Goal: Task Accomplishment & Management: Manage account settings

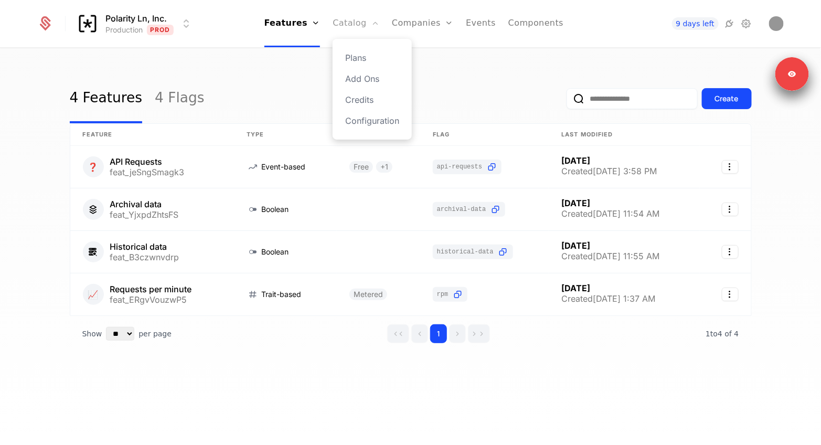
click at [340, 24] on link "Catalog" at bounding box center [356, 23] width 47 height 47
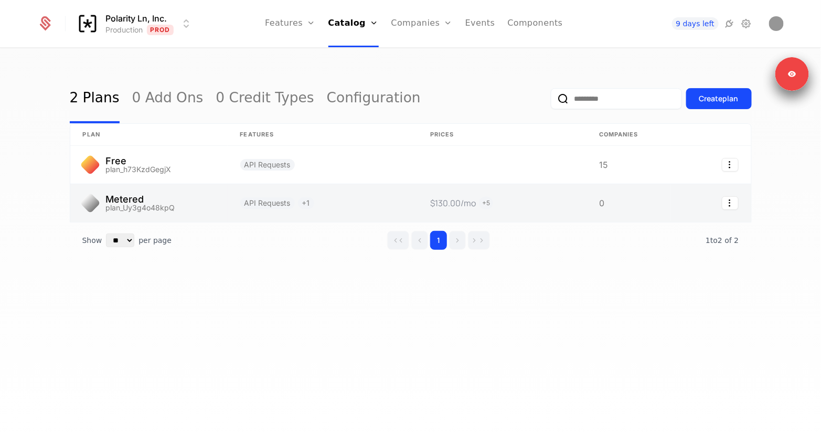
click at [359, 190] on link at bounding box center [323, 203] width 190 height 38
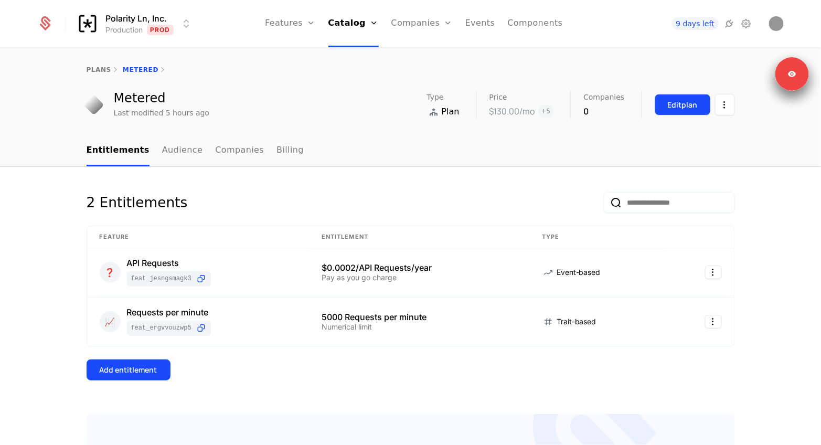
click at [694, 102] on div "Edit plan" at bounding box center [683, 105] width 30 height 10
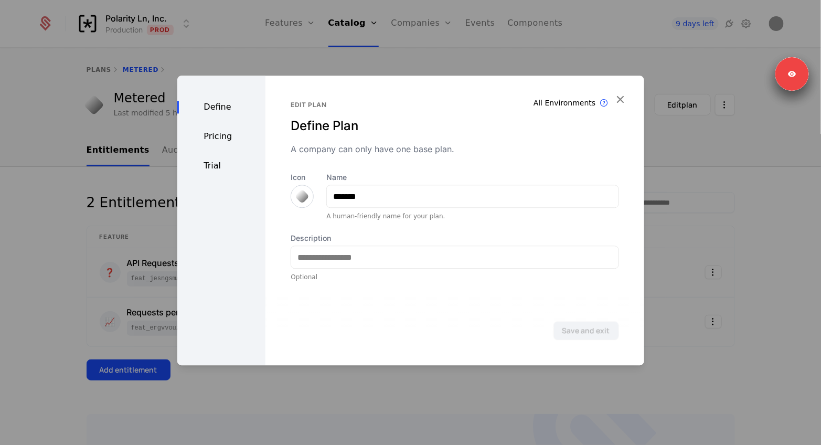
click at [223, 145] on div "Define Pricing Trial" at bounding box center [221, 221] width 89 height 290
click at [223, 143] on div "Define Pricing Trial" at bounding box center [221, 221] width 89 height 290
click at [223, 138] on div "Pricing" at bounding box center [221, 136] width 89 height 13
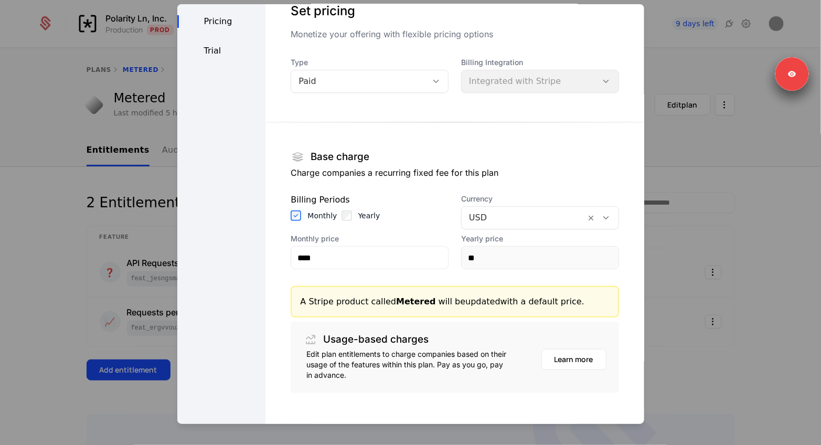
scroll to position [95, 0]
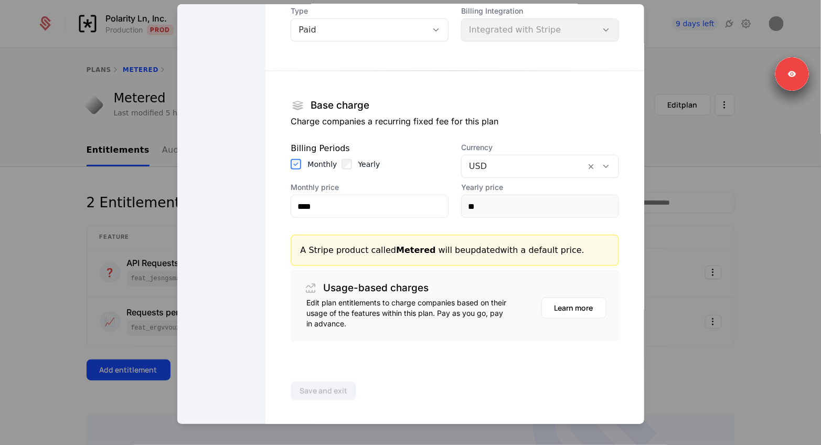
click at [715, 287] on div at bounding box center [410, 222] width 821 height 445
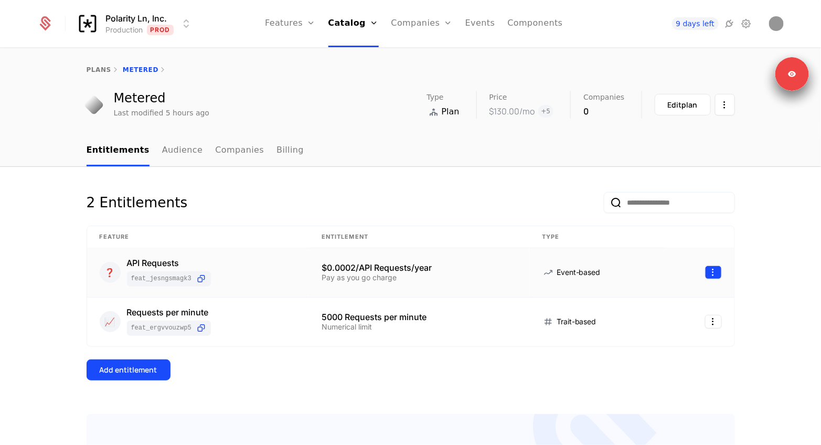
click at [712, 270] on html "Polarity Ln, Inc. Production Prod Features Features Flags Catalog Plans Add Ons…" at bounding box center [410, 222] width 821 height 445
click at [661, 323] on div "Edit" at bounding box center [669, 322] width 80 height 15
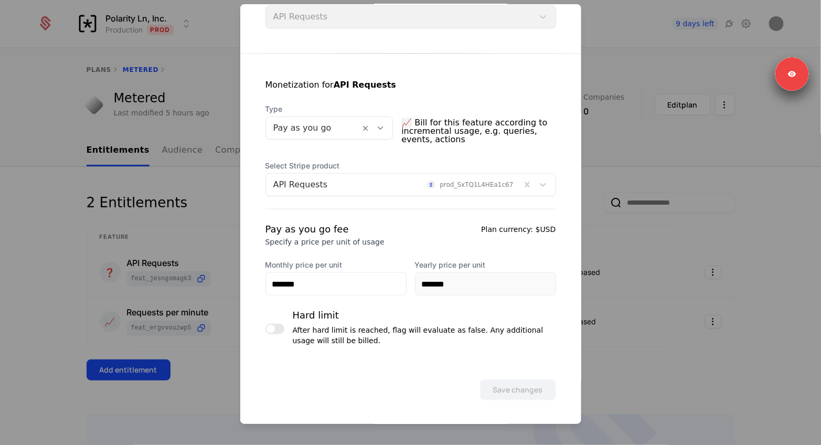
scroll to position [110, 0]
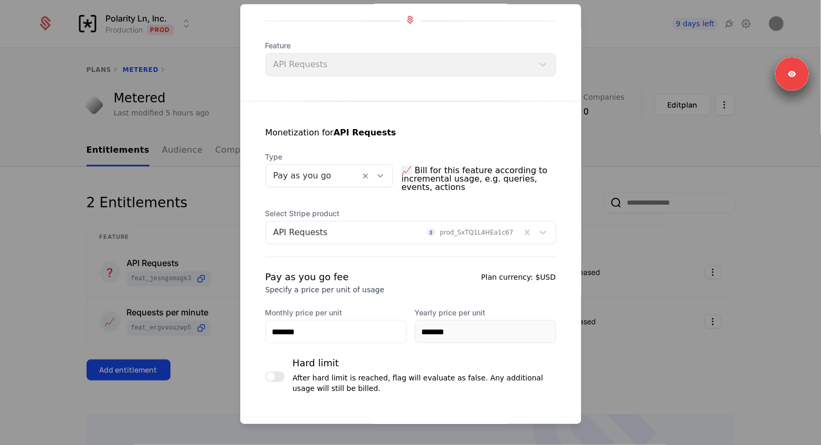
click at [753, 291] on div at bounding box center [410, 222] width 821 height 445
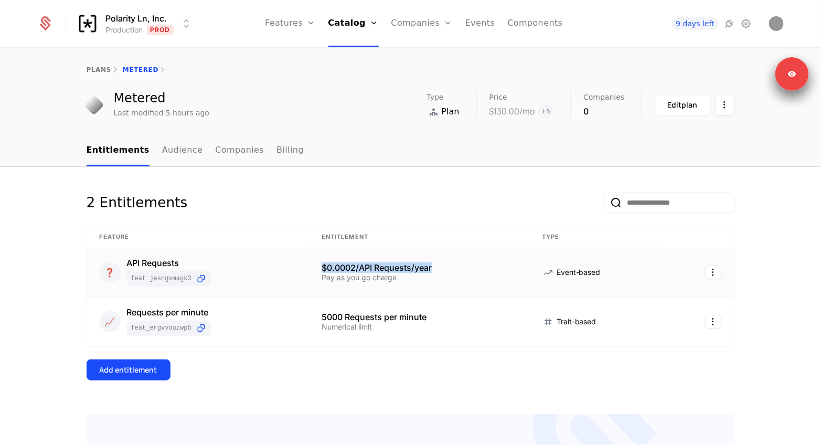
drag, startPoint x: 323, startPoint y: 270, endPoint x: 441, endPoint y: 265, distance: 118.1
click at [441, 265] on div "$0.0002/API Requests/year" at bounding box center [418, 267] width 195 height 8
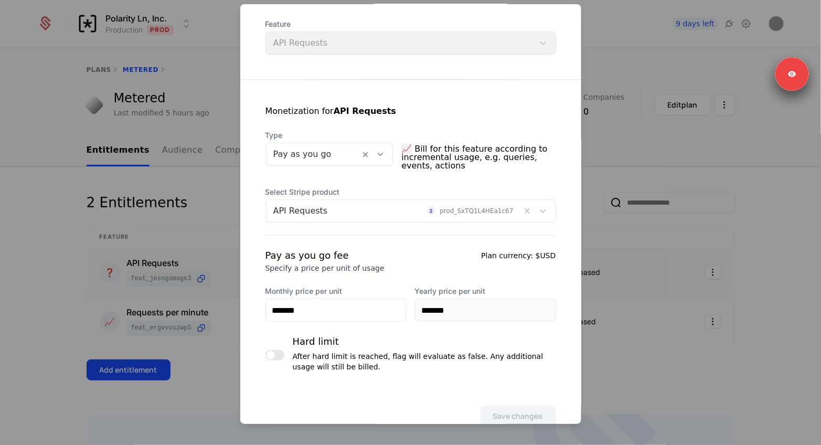
scroll to position [158, 0]
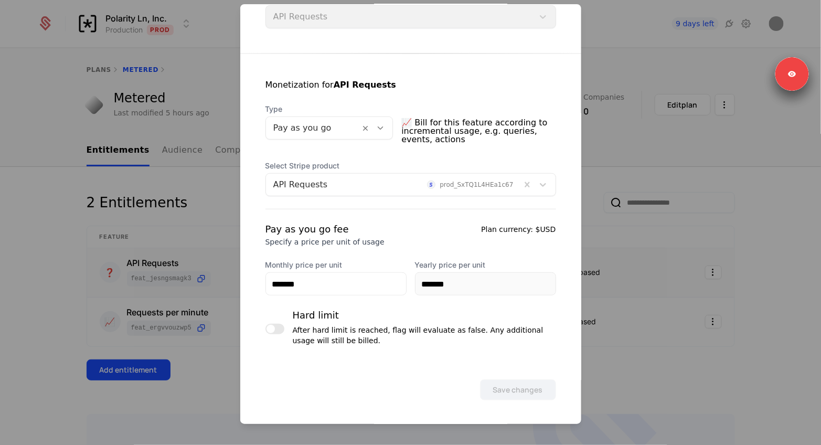
click at [216, 389] on div at bounding box center [410, 222] width 821 height 445
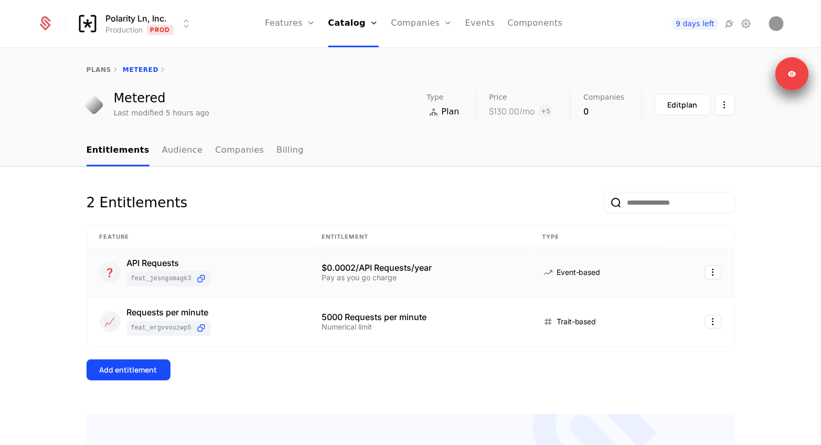
click at [472, 181] on div "2 Entitlements Feature Entitlement Type ❓ API Requests feat_jeSngSmagk3 $0.0002…" at bounding box center [410, 373] width 821 height 413
click at [715, 271] on html "Polarity Ln, Inc. Production Prod Features Features Flags Catalog Plans Add Ons…" at bounding box center [410, 222] width 821 height 445
click at [695, 126] on html "Polarity Ln, Inc. Production Prod Features Features Flags Catalog Plans Add Ons…" at bounding box center [410, 222] width 821 height 445
click at [690, 100] on div "Edit plan" at bounding box center [683, 105] width 30 height 10
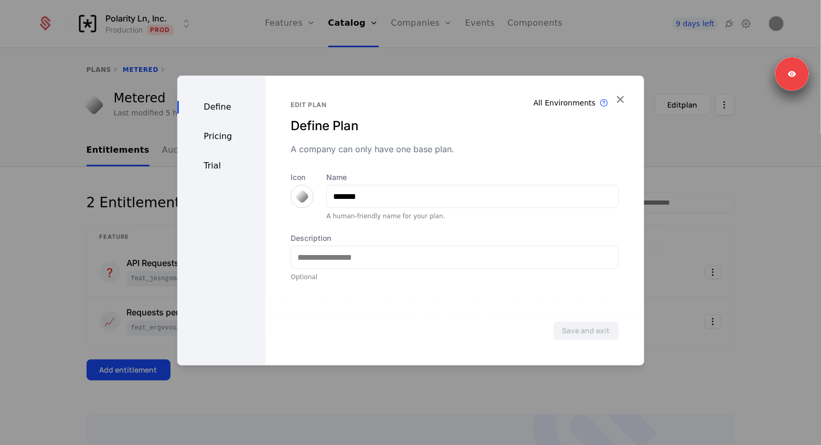
click at [217, 133] on div "Pricing" at bounding box center [221, 136] width 89 height 13
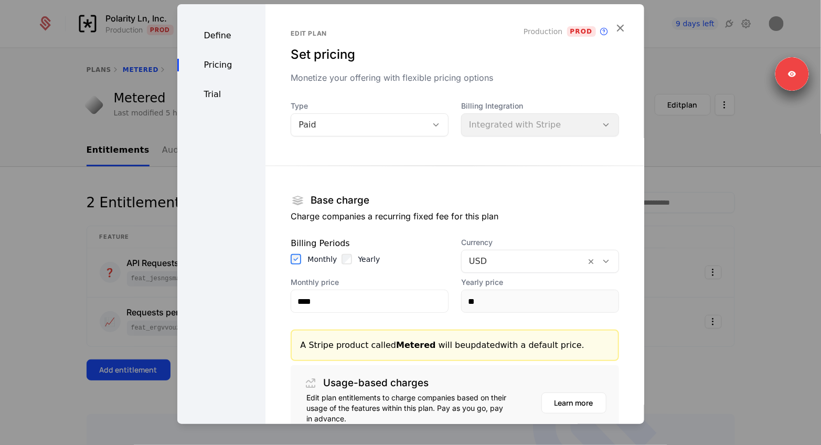
scroll to position [65, 0]
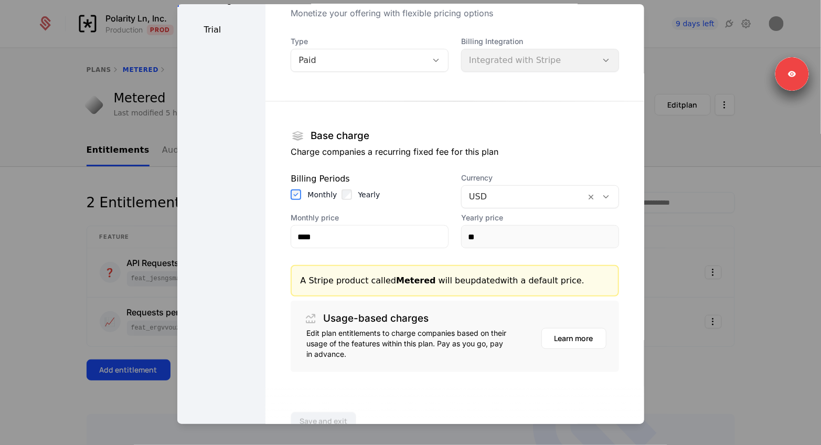
click at [358, 187] on div "Billing Periods Monthly Yearly" at bounding box center [370, 191] width 158 height 36
click at [358, 192] on label "Yearly" at bounding box center [369, 194] width 22 height 10
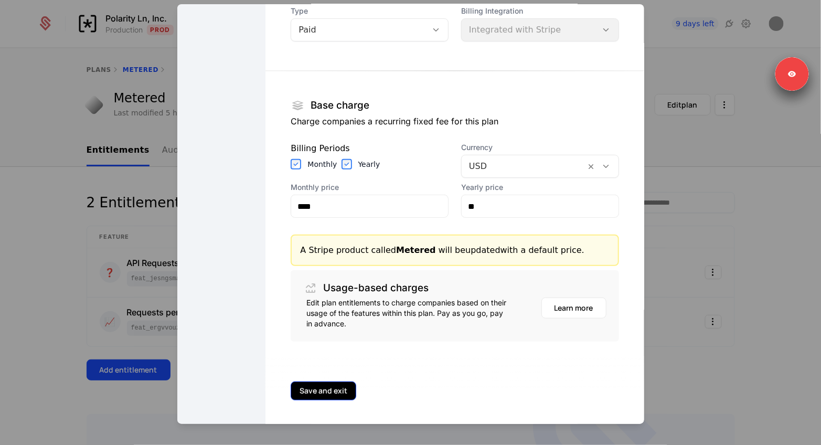
click at [321, 387] on button "Save and exit" at bounding box center [324, 390] width 66 height 19
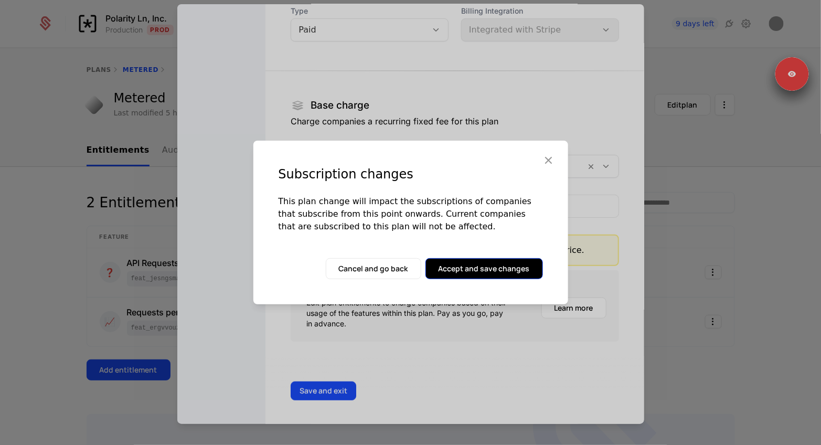
click at [471, 270] on button "Accept and save changes" at bounding box center [483, 268] width 117 height 21
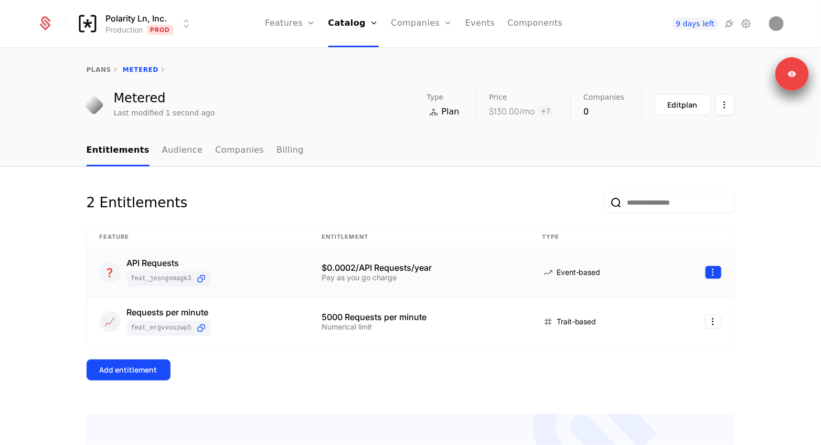
click at [713, 267] on html "Polarity Ln, Inc. Production Prod Features Features Flags Catalog Plans Add Ons…" at bounding box center [410, 222] width 821 height 445
click at [645, 323] on div "Edit" at bounding box center [642, 322] width 27 height 15
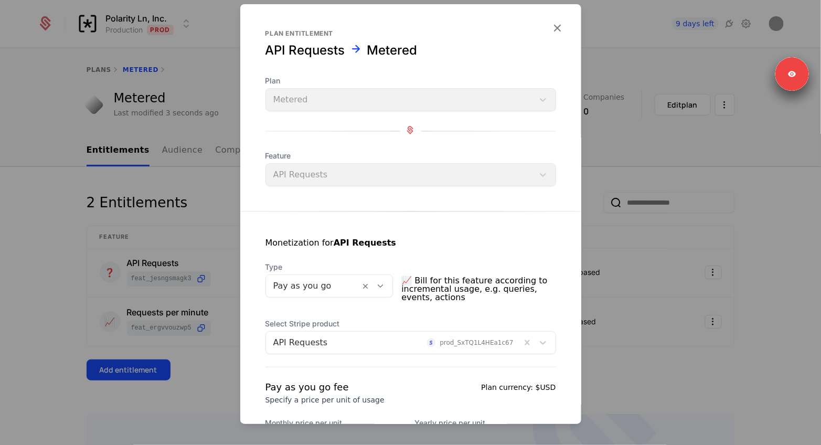
scroll to position [158, 0]
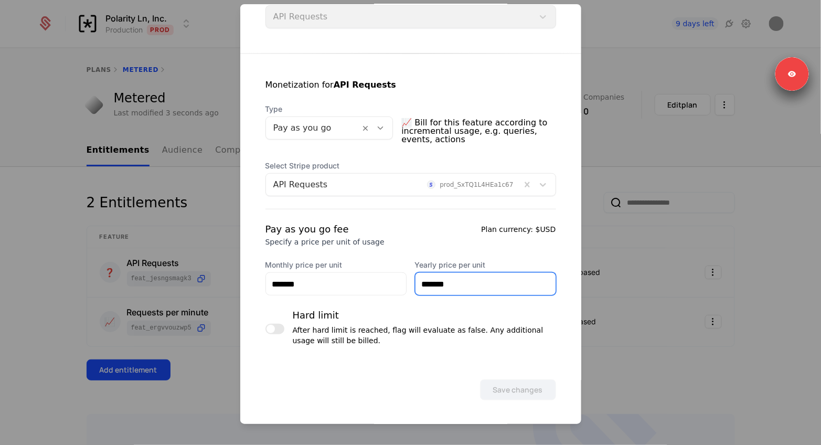
click at [442, 285] on input "*******" at bounding box center [485, 284] width 140 height 22
type input "**"
click at [451, 189] on div at bounding box center [393, 184] width 240 height 15
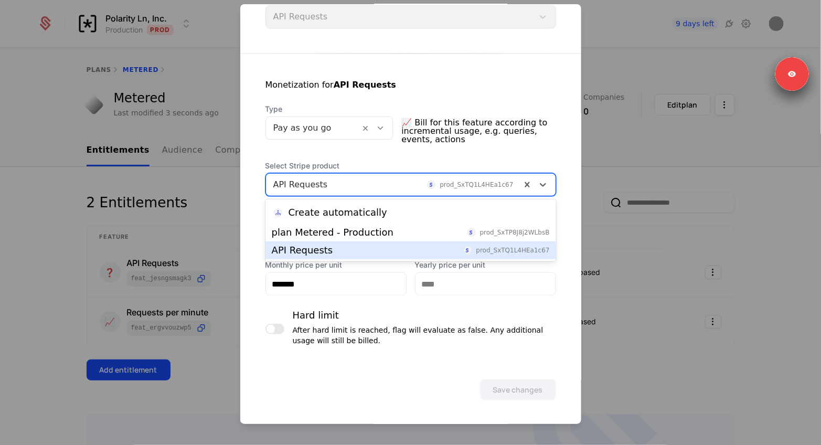
click at [399, 338] on div "After hard limit is reached, flag will evaluate as false. Any additional usage …" at bounding box center [424, 335] width 263 height 21
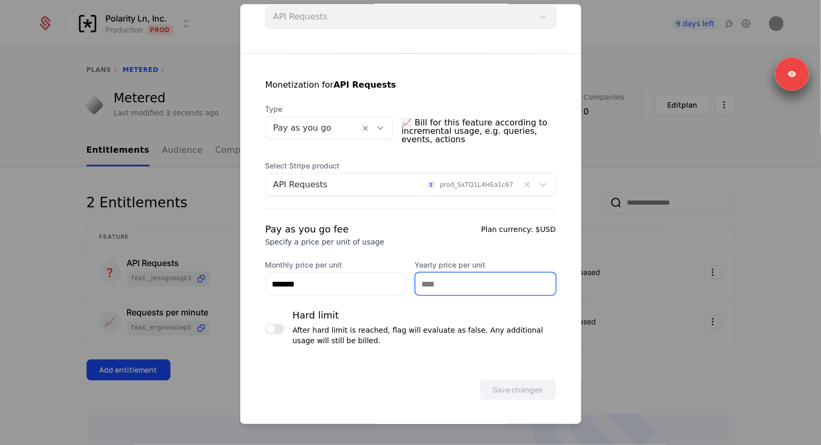
click at [425, 283] on input "Yearly price per unit" at bounding box center [485, 284] width 140 height 22
click at [423, 379] on div "Save changes" at bounding box center [410, 389] width 291 height 21
click at [428, 281] on input "Yearly price per unit" at bounding box center [485, 284] width 140 height 22
click at [406, 350] on div "Save changes" at bounding box center [410, 375] width 341 height 50
click at [465, 283] on input "**" at bounding box center [485, 284] width 140 height 22
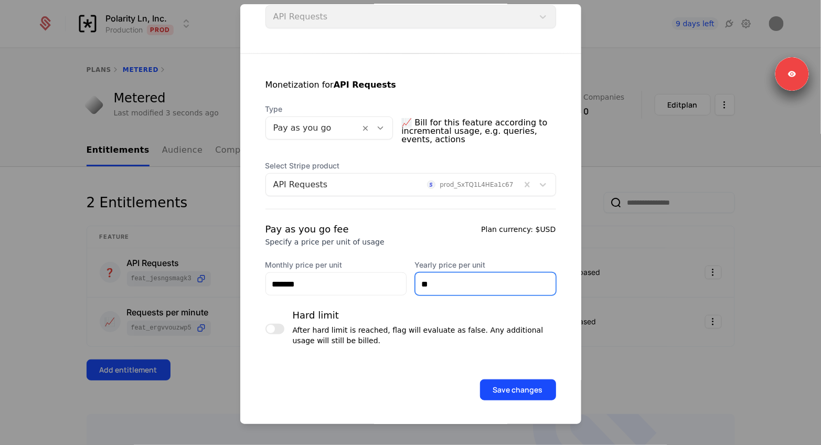
type input "**"
click at [420, 353] on div "Save changes" at bounding box center [410, 375] width 341 height 50
click at [445, 283] on input "**" at bounding box center [485, 284] width 140 height 22
type input "**"
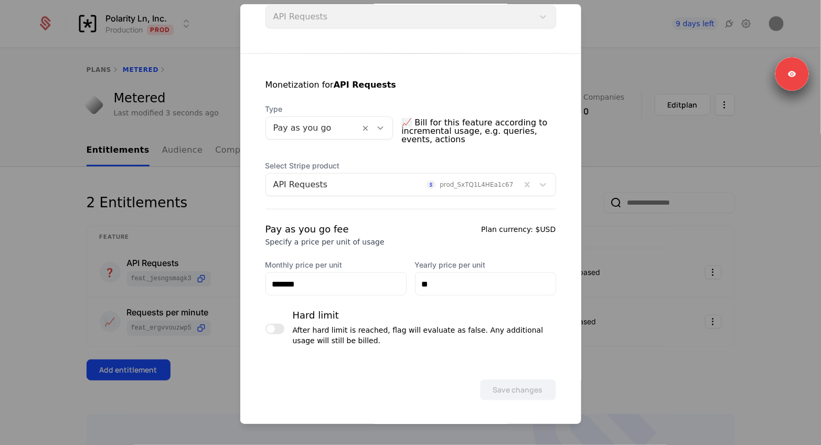
click at [463, 364] on div "Save changes" at bounding box center [410, 375] width 341 height 50
click at [753, 327] on div at bounding box center [410, 222] width 821 height 445
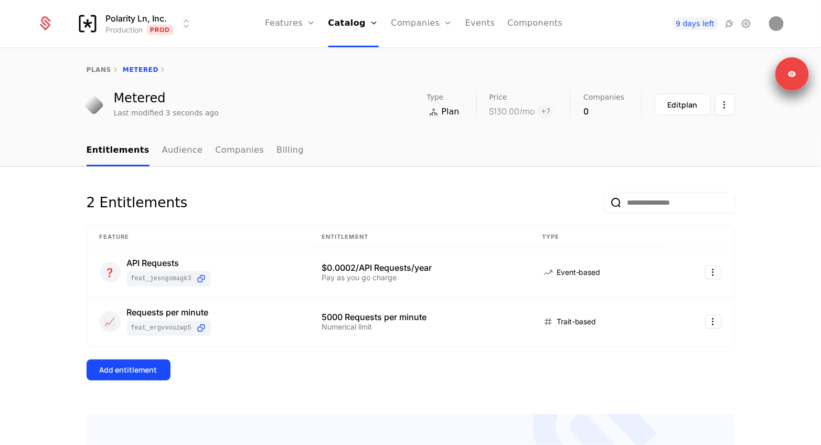
click at [696, 116] on div "Edit plan" at bounding box center [695, 105] width 80 height 28
click at [655, 108] on button "Edit plan" at bounding box center [683, 105] width 56 height 22
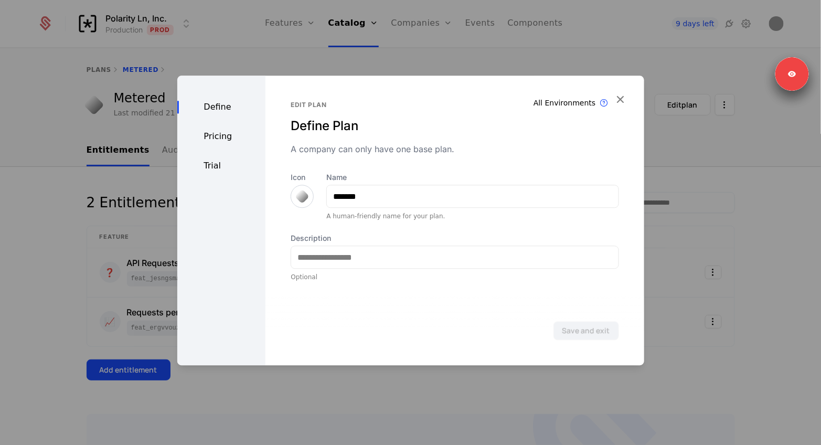
click at [216, 140] on div "Pricing" at bounding box center [221, 136] width 89 height 13
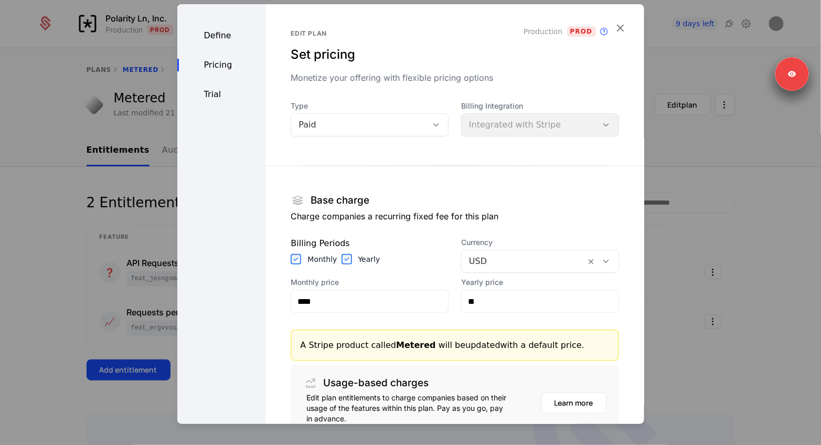
click at [350, 256] on div "Yearly" at bounding box center [360, 259] width 39 height 10
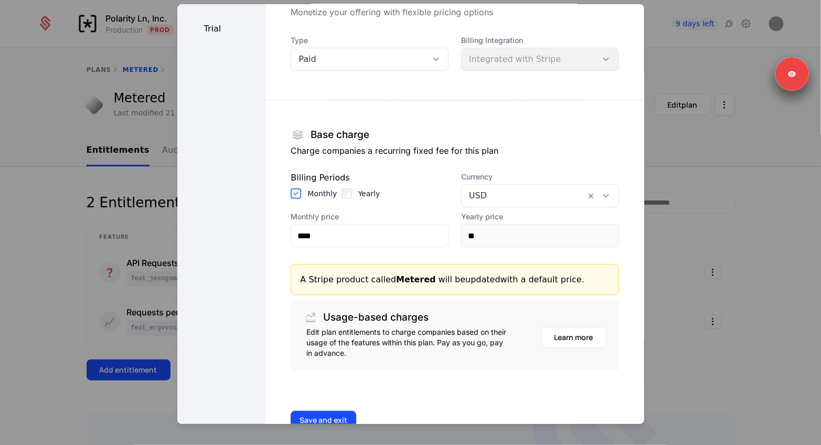
click at [349, 196] on div "Yearly" at bounding box center [360, 193] width 39 height 10
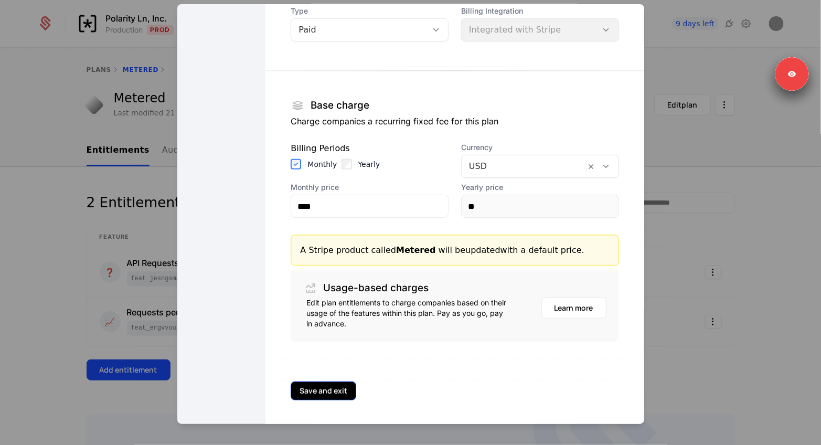
click at [330, 385] on button "Save and exit" at bounding box center [324, 390] width 66 height 19
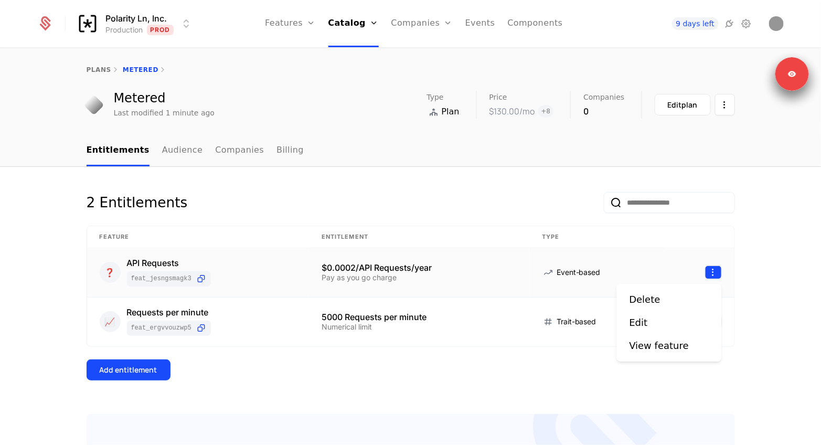
click at [715, 277] on html "Polarity Ln, Inc. Production Prod Features Features Flags Catalog Plans Add Ons…" at bounding box center [410, 222] width 821 height 445
click at [387, 172] on html "Polarity Ln, Inc. Production Prod Features Features Flags Catalog Plans Add Ons…" at bounding box center [410, 222] width 821 height 445
click at [270, 273] on div "❓ API Requests feat_jeSngSmagk3" at bounding box center [198, 273] width 197 height 28
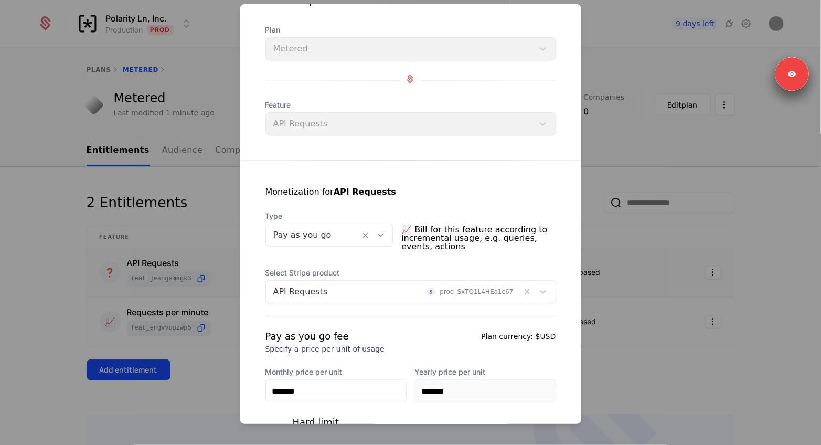
scroll to position [158, 0]
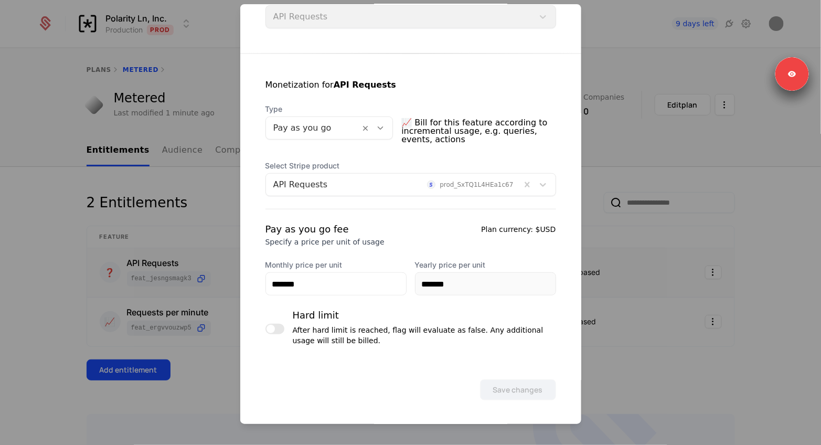
click at [760, 300] on div at bounding box center [410, 222] width 821 height 445
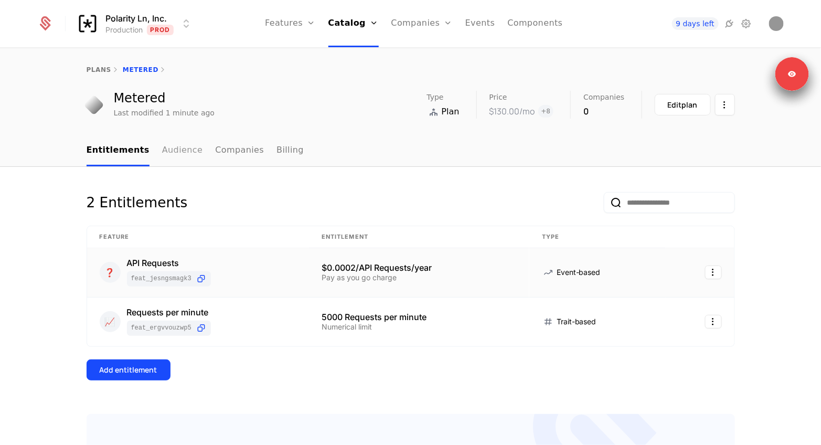
click at [187, 149] on link "Audience" at bounding box center [182, 150] width 41 height 31
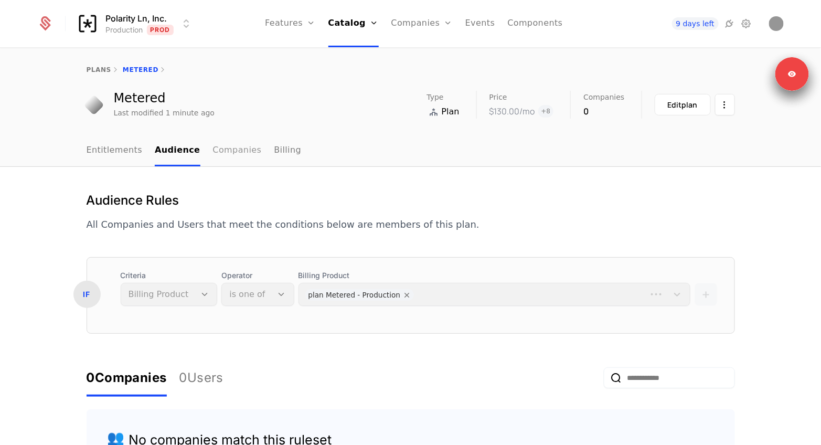
click at [244, 149] on link "Companies" at bounding box center [237, 150] width 49 height 31
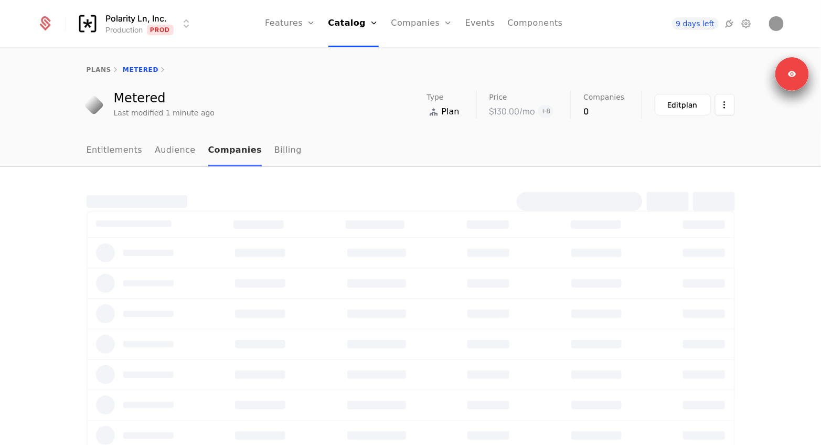
click at [210, 163] on link "Companies" at bounding box center [235, 150] width 54 height 31
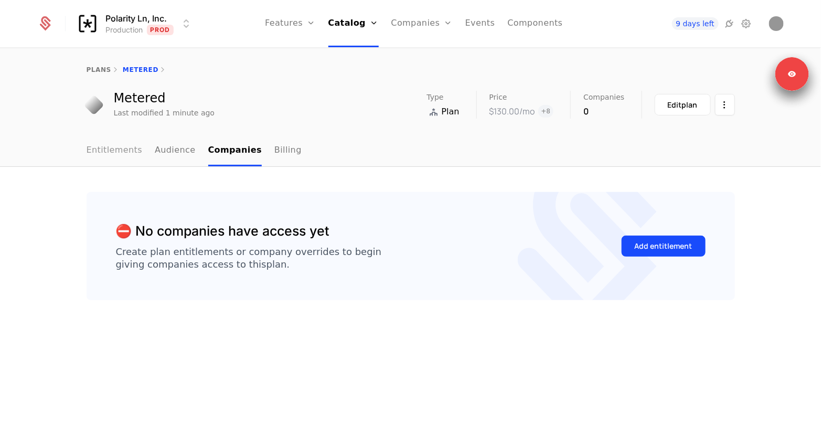
click at [111, 148] on link "Entitlements" at bounding box center [115, 150] width 56 height 31
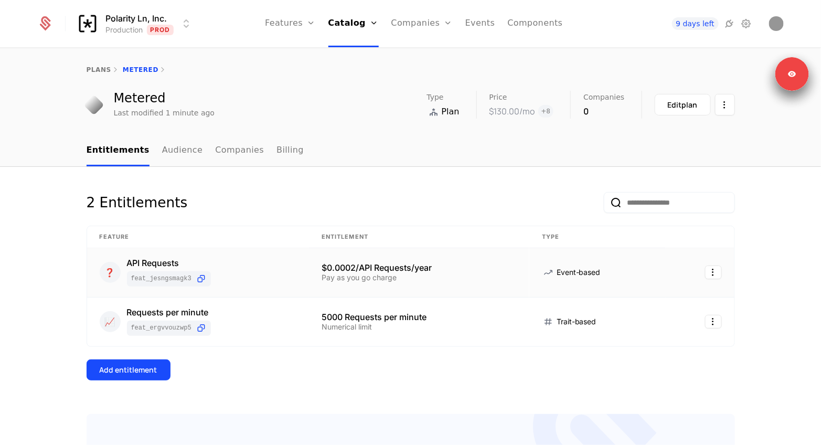
click at [717, 281] on td at bounding box center [700, 272] width 68 height 49
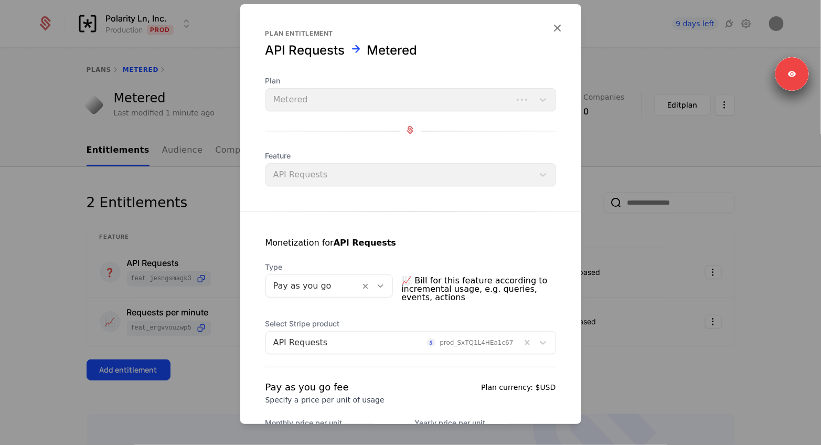
click at [769, 257] on div at bounding box center [410, 222] width 821 height 445
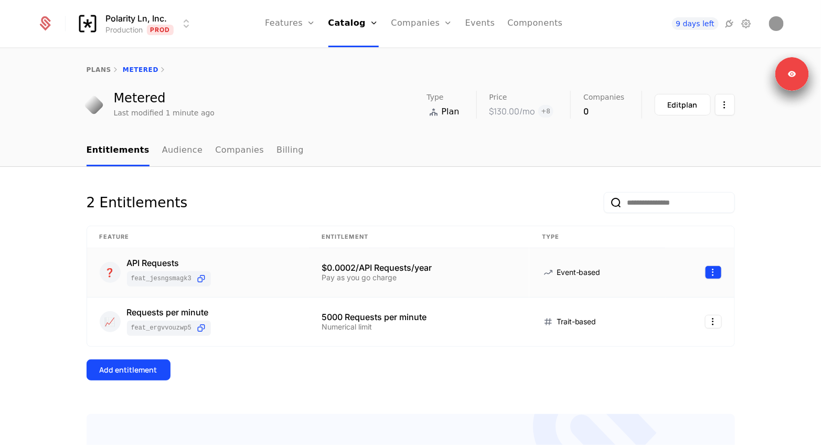
click at [715, 273] on html "Polarity Ln, Inc. Production Prod Features Features Flags Catalog Plans Add Ons…" at bounding box center [410, 222] width 821 height 445
click at [646, 304] on div "Delete" at bounding box center [644, 299] width 31 height 15
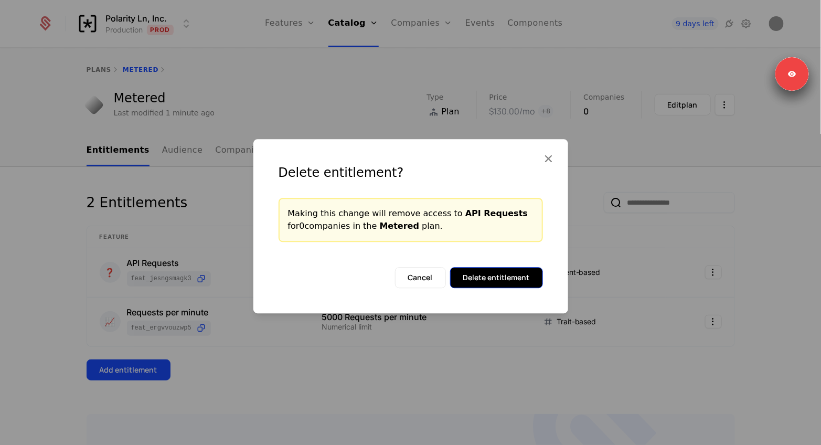
click at [489, 269] on button "Delete entitlement" at bounding box center [496, 277] width 93 height 21
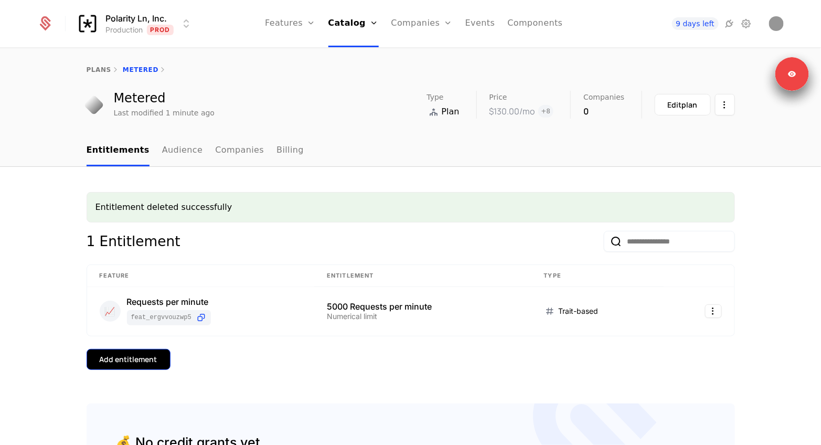
click at [136, 359] on div "Add entitlement" at bounding box center [129, 359] width 58 height 10
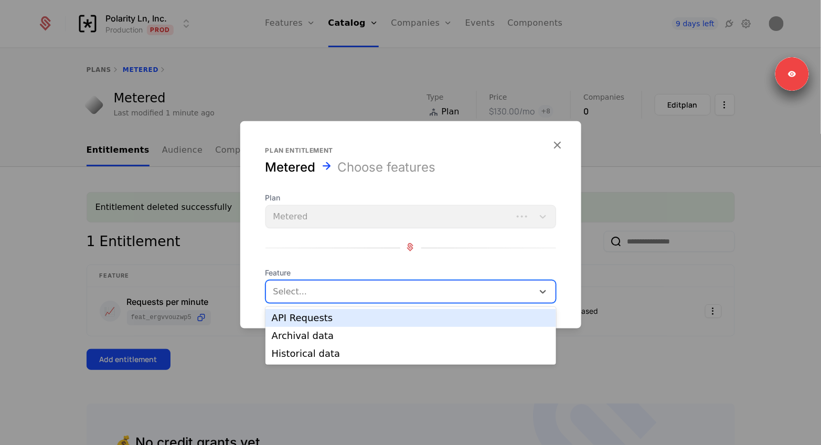
click at [281, 297] on div at bounding box center [400, 291] width 253 height 15
click at [284, 316] on div "API Requests" at bounding box center [411, 317] width 278 height 9
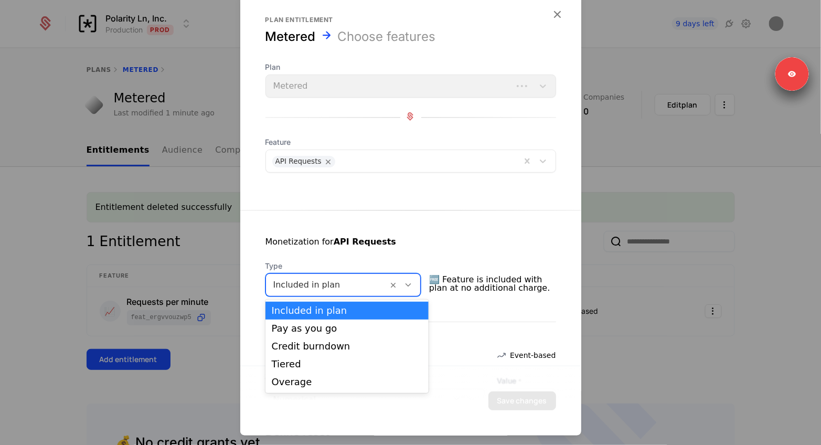
click at [337, 290] on div at bounding box center [327, 284] width 108 height 15
click at [326, 330] on div "Pay as you go" at bounding box center [347, 328] width 151 height 9
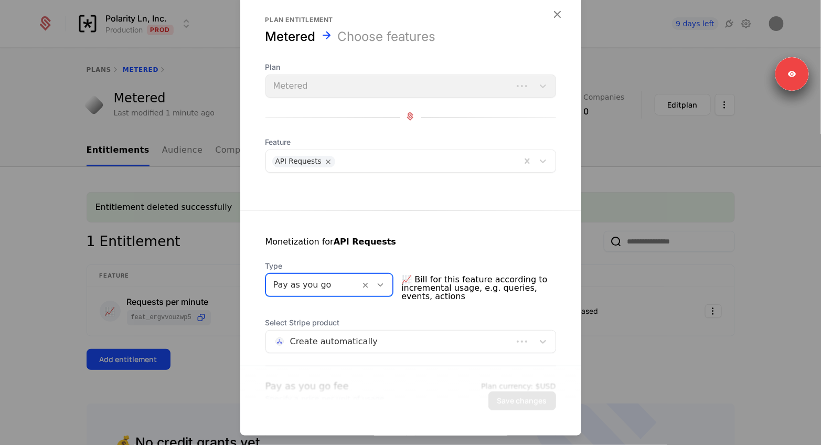
scroll to position [152, 0]
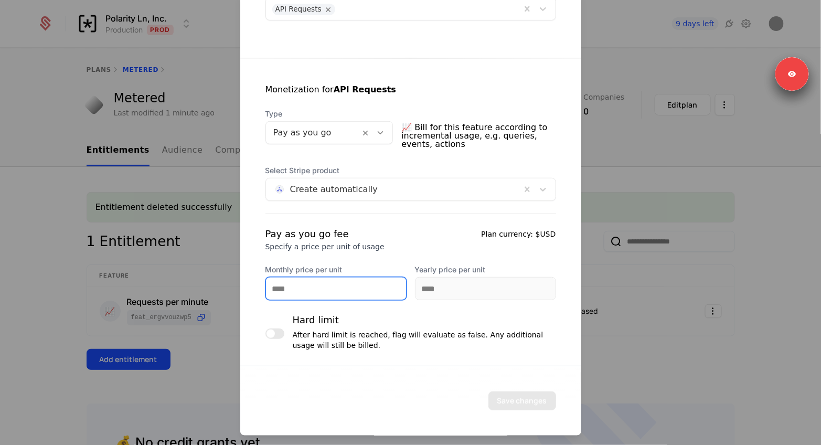
click at [320, 293] on input "Monthly price per unit" at bounding box center [336, 288] width 140 height 22
click at [296, 286] on input "********" at bounding box center [336, 288] width 140 height 22
type input "*******"
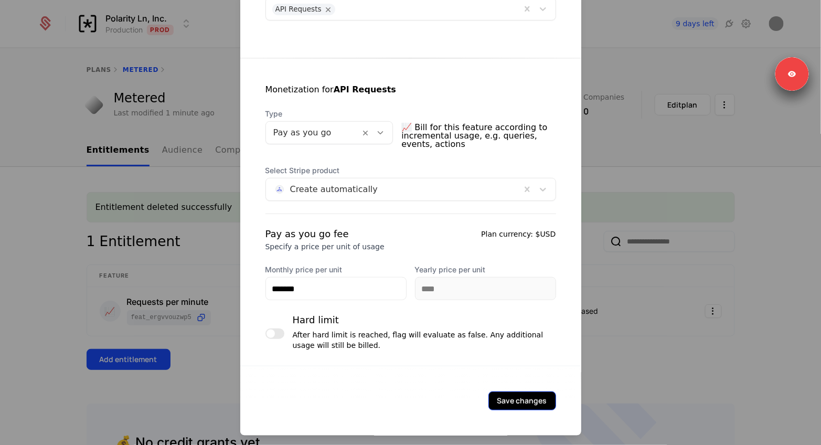
click at [522, 392] on button "Save changes" at bounding box center [522, 400] width 68 height 19
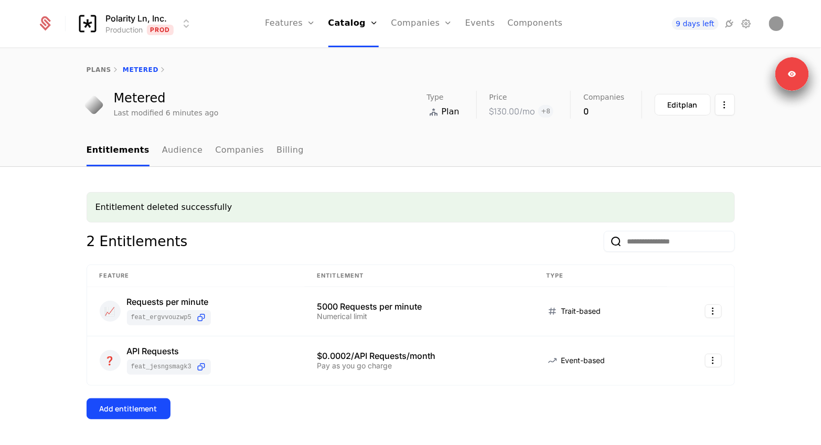
scroll to position [55, 0]
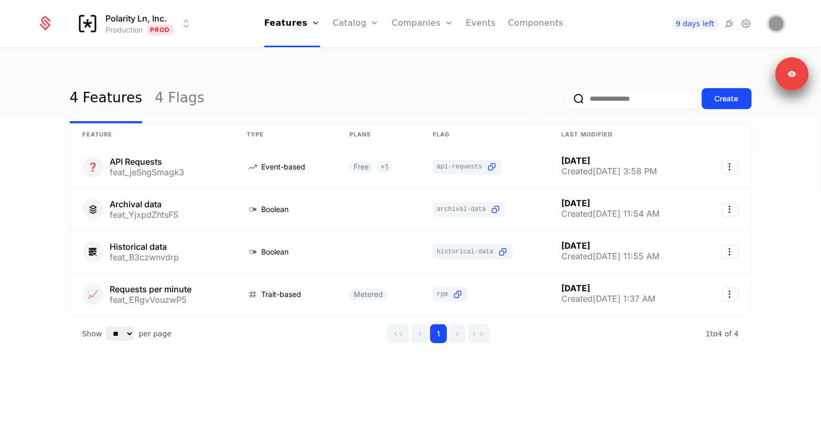
click at [771, 26] on img "Open user button" at bounding box center [776, 23] width 15 height 15
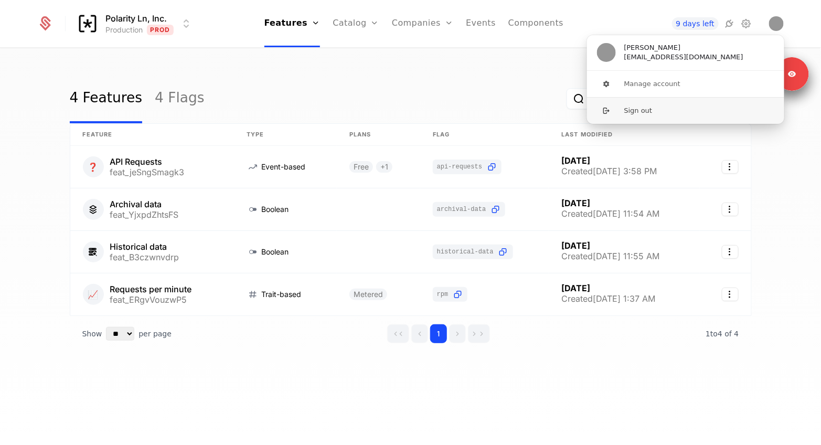
click at [666, 110] on button "Sign out" at bounding box center [685, 110] width 198 height 27
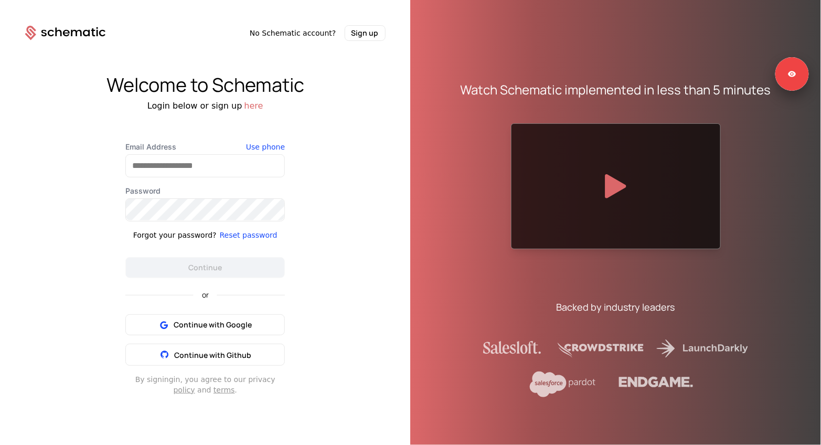
click at [191, 177] on div "Email Address Use phone Password Forgot your password? Reset password Continue" at bounding box center [204, 210] width 159 height 136
click at [194, 170] on input "Email Address" at bounding box center [205, 166] width 158 height 22
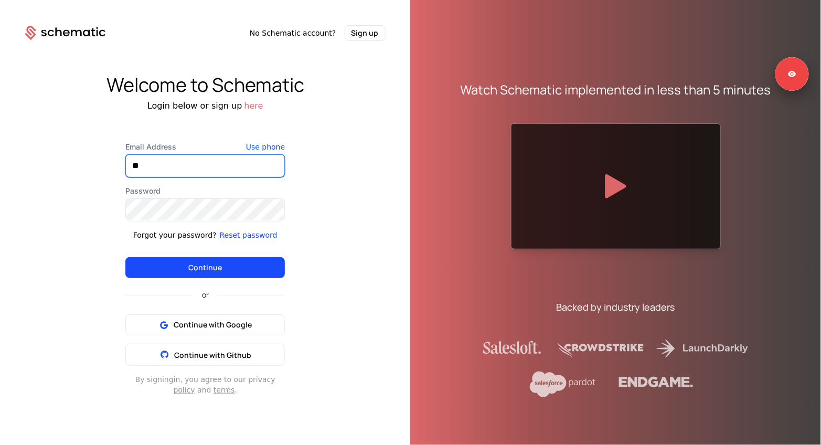
type input "*"
type input "**********"
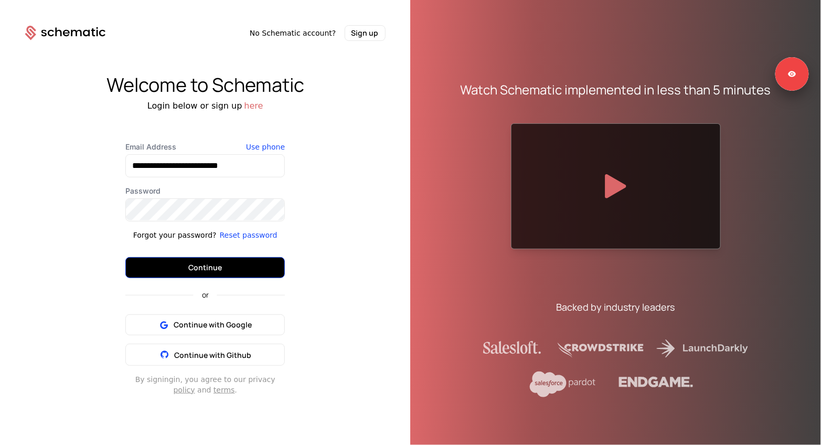
click at [212, 274] on button "Continue" at bounding box center [204, 267] width 159 height 21
